Goal: Information Seeking & Learning: Learn about a topic

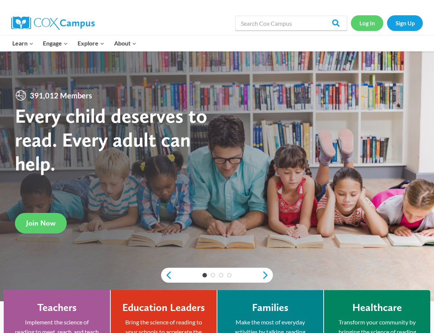
click at [362, 25] on link "Log In" at bounding box center [367, 22] width 32 height 15
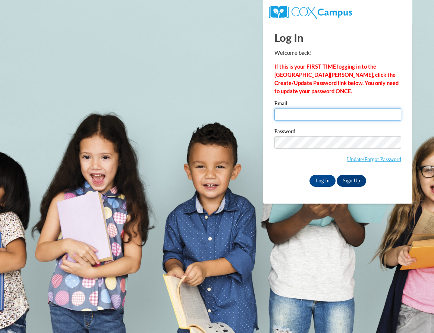
type input "jpagebergeron@gmail.com"
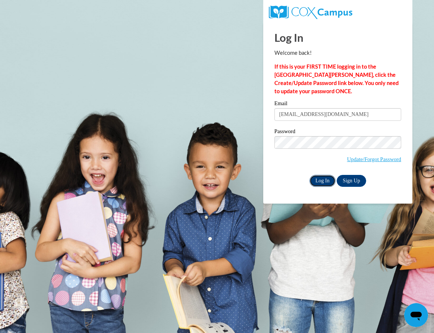
click at [329, 177] on input "Log In" at bounding box center [322, 181] width 26 height 12
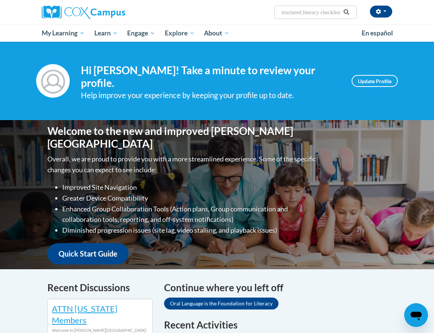
scroll to position [0, 7]
type input "structured literacy checklist"
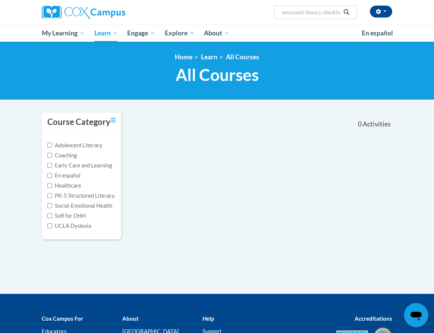
click at [334, 14] on input "structured literacy checklist" at bounding box center [311, 12] width 60 height 9
type input "structured literacy"
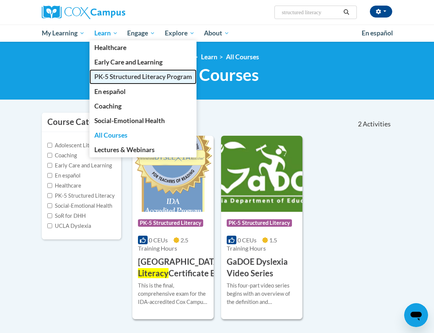
click at [124, 79] on span "PK-5 Structured Literacy Program" at bounding box center [143, 77] width 98 height 8
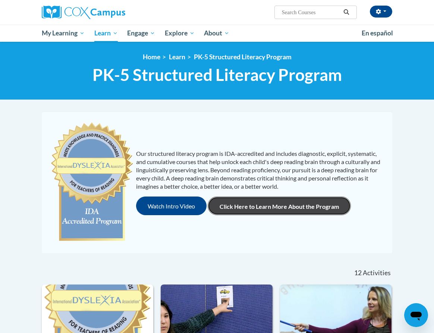
click at [286, 207] on link "Click Here to Learn More About the Program" at bounding box center [278, 205] width 143 height 19
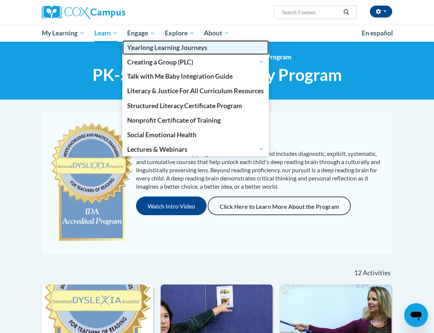
click at [137, 46] on span "Yearlong Learning Journeys" at bounding box center [167, 48] width 80 height 8
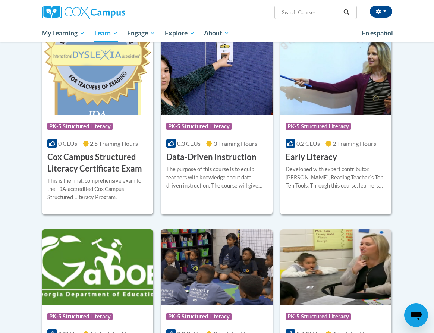
scroll to position [246, 0]
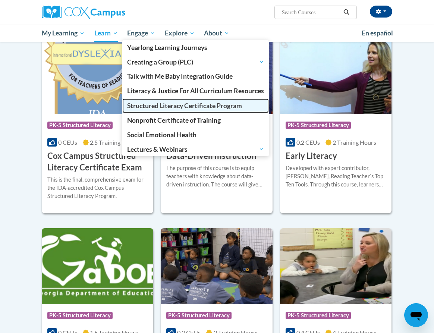
click at [194, 106] on span "Structured Literacy Certificate Program" at bounding box center [184, 106] width 115 height 8
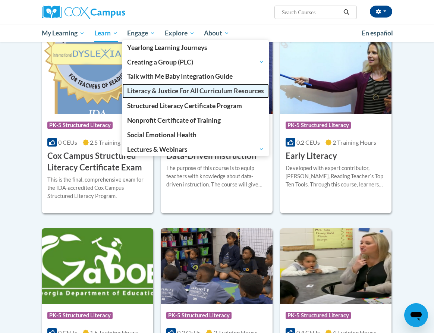
click at [183, 92] on span "Literacy & Justice For All Curriculum Resources" at bounding box center [195, 91] width 137 height 8
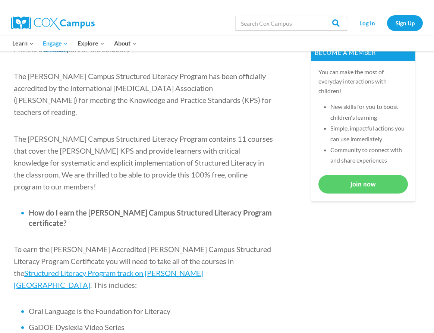
scroll to position [307, 0]
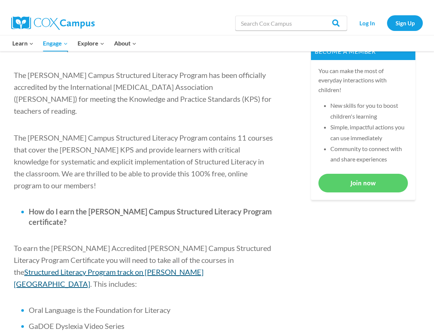
click at [203, 267] on span "Structured Literacy Program track on [PERSON_NAME][GEOGRAPHIC_DATA]" at bounding box center [109, 277] width 190 height 21
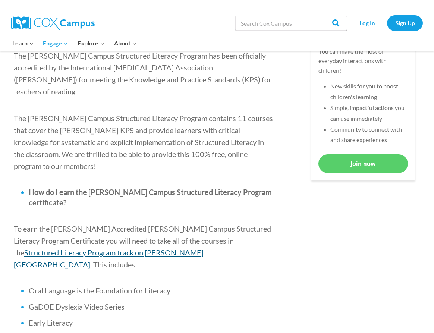
scroll to position [296, 0]
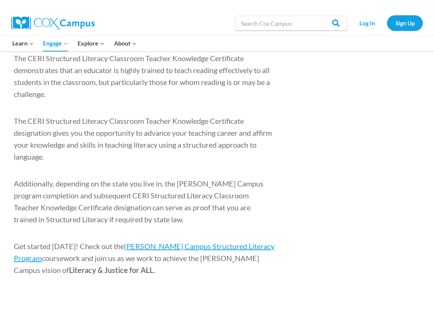
scroll to position [1092, 0]
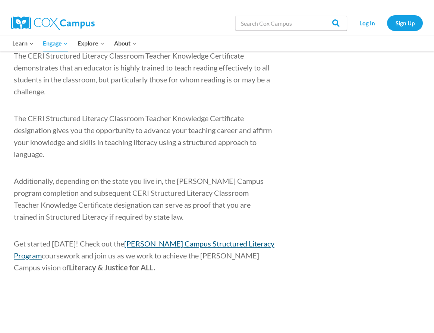
click at [254, 239] on span "[PERSON_NAME] Campus Structured Literacy Program" at bounding box center [144, 249] width 260 height 21
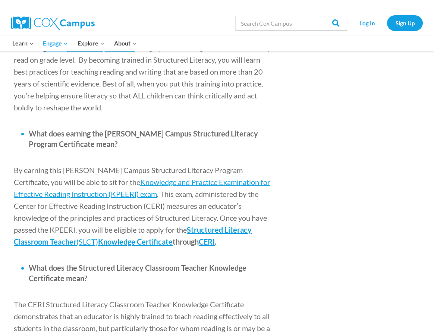
scroll to position [839, 0]
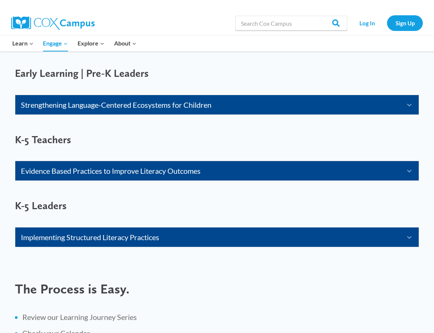
scroll to position [555, 0]
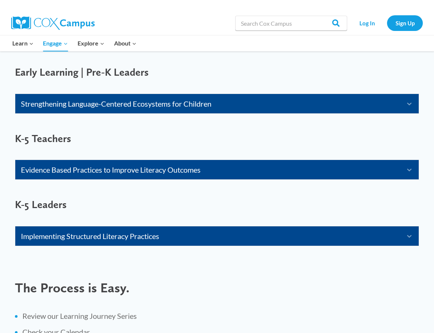
click at [77, 172] on link "Evidence Based Practices to Improve Literacy Outcomes" at bounding box center [207, 170] width 373 height 12
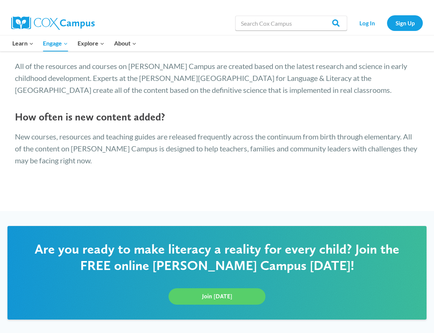
scroll to position [1686, 0]
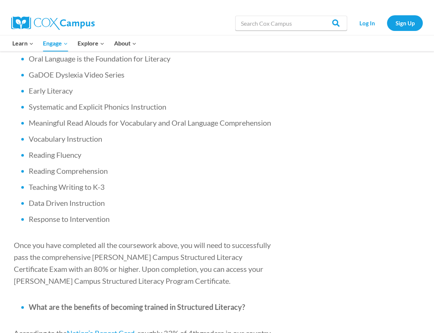
scroll to position [560, 0]
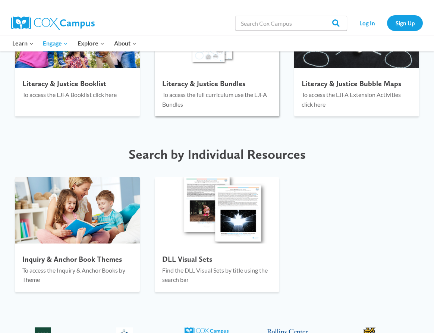
scroll to position [1135, 0]
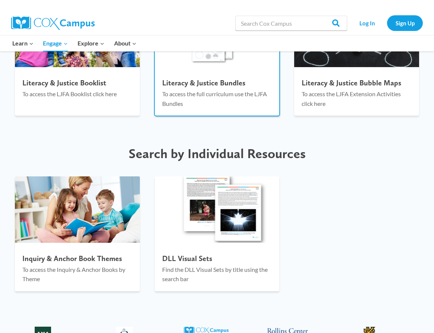
click at [222, 102] on p "To access the full curriculum use the LJFA Bundles" at bounding box center [217, 98] width 110 height 19
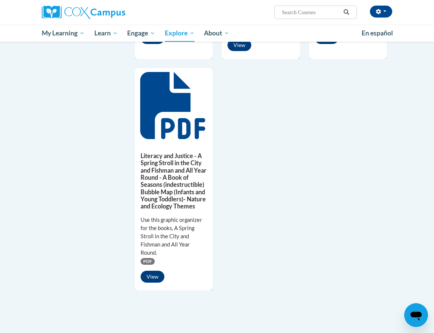
scroll to position [703, 0]
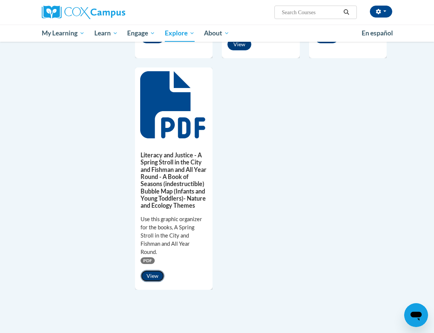
click at [153, 282] on button "View" at bounding box center [152, 276] width 24 height 12
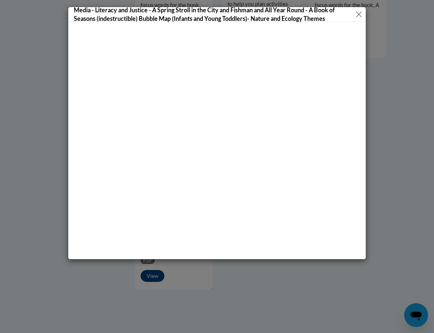
click at [358, 15] on button "Close" at bounding box center [358, 14] width 7 height 9
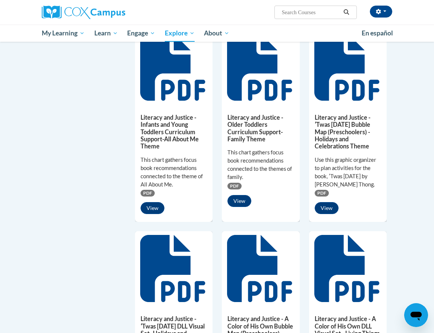
scroll to position [335, 0]
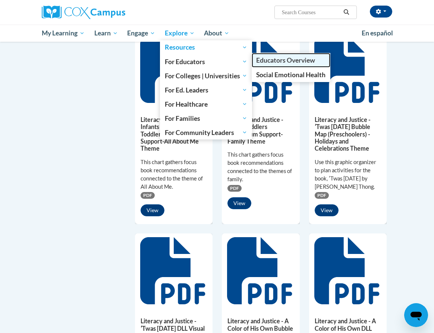
click at [266, 63] on span "Educators Overview" at bounding box center [285, 60] width 59 height 8
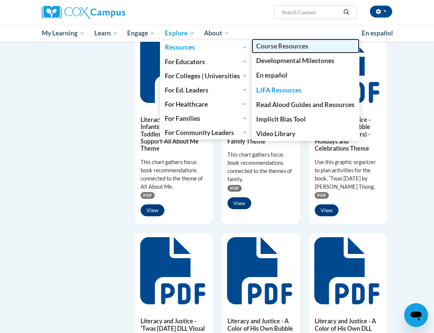
click at [348, 50] on link "Course Resources" at bounding box center [305, 46] width 108 height 15
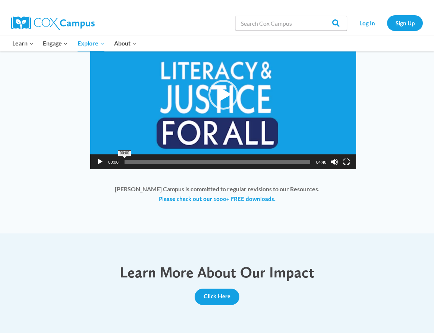
scroll to position [591, 0]
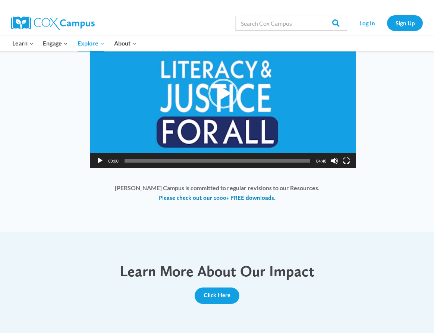
click at [263, 196] on link "Please check out our 1000+ FREE downloads." at bounding box center [217, 198] width 117 height 8
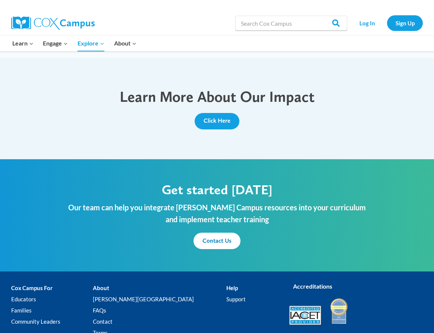
scroll to position [766, 0]
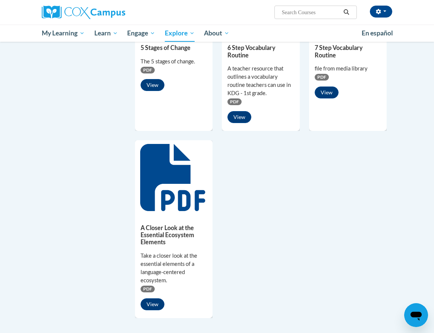
scroll to position [538, 0]
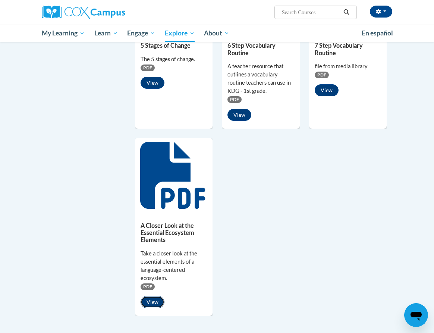
click at [156, 300] on button "View" at bounding box center [152, 302] width 24 height 12
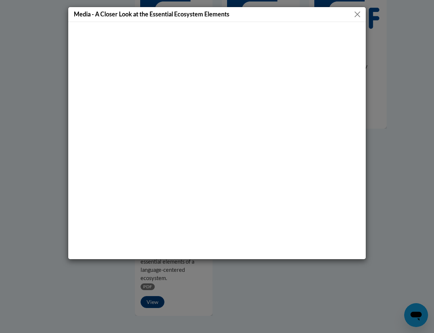
click at [356, 12] on button "Close" at bounding box center [356, 14] width 9 height 9
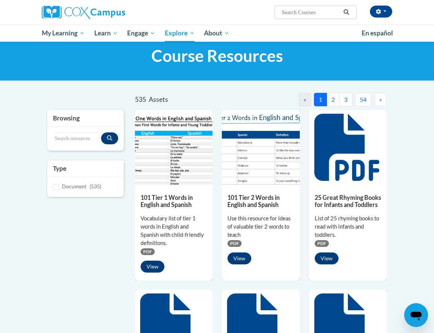
scroll to position [0, 0]
